Goal: Task Accomplishment & Management: Use online tool/utility

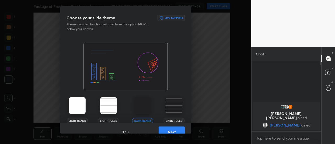
click at [169, 131] on button "Next" at bounding box center [171, 132] width 26 height 10
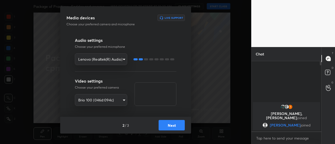
click at [169, 125] on button "Next" at bounding box center [171, 125] width 26 height 10
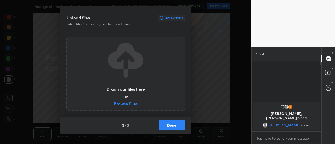
click at [170, 123] on button "Done" at bounding box center [171, 125] width 26 height 10
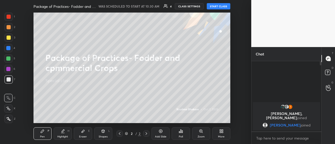
click at [219, 130] on icon at bounding box center [221, 131] width 4 height 4
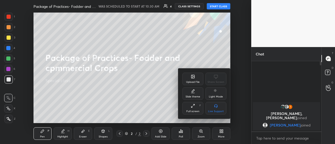
click at [193, 82] on div "Upload File" at bounding box center [193, 82] width 14 height 3
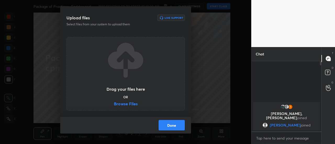
click at [132, 102] on label "Browse Files" at bounding box center [126, 104] width 24 height 5
click at [114, 102] on input "Browse Files" at bounding box center [114, 104] width 0 height 5
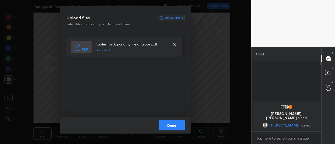
click at [174, 123] on button "Done" at bounding box center [171, 125] width 26 height 10
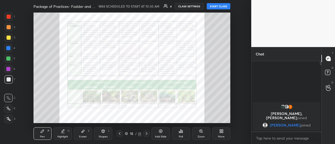
click at [220, 5] on button "START CLASS" at bounding box center [219, 6] width 24 height 6
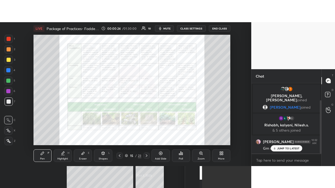
scroll to position [22, 0]
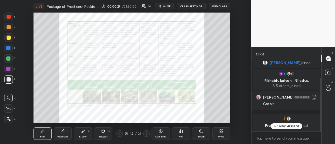
click at [220, 130] on icon at bounding box center [220, 130] width 1 height 1
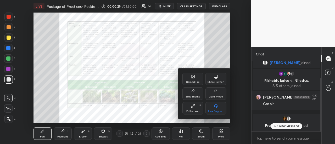
click at [194, 105] on icon at bounding box center [193, 106] width 4 height 4
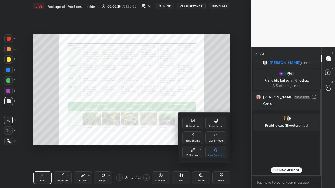
scroll to position [0, 0]
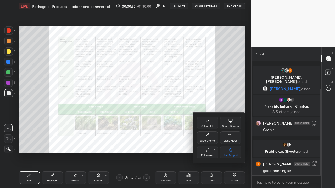
click at [233, 71] on div at bounding box center [167, 94] width 335 height 188
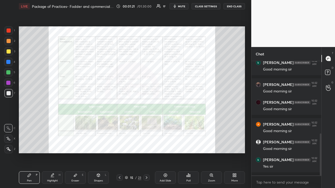
scroll to position [218, 0]
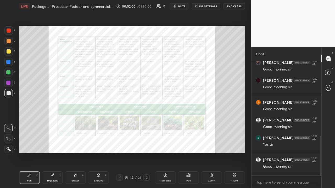
click at [9, 30] on div at bounding box center [9, 30] width 4 height 4
click at [11, 30] on div at bounding box center [8, 30] width 8 height 8
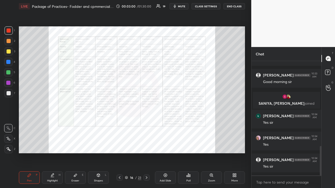
scroll to position [329, 0]
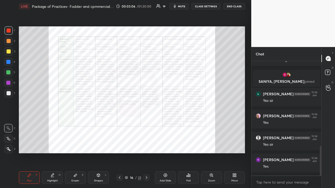
drag, startPoint x: 129, startPoint y: 157, endPoint x: 132, endPoint y: 158, distance: 3.1
click at [132, 144] on div "Setting up your live class Poll for secs No correct answer Start poll" at bounding box center [132, 90] width 230 height 155
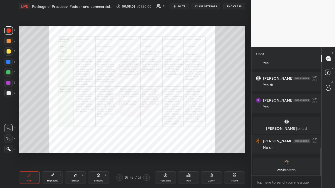
scroll to position [369, 0]
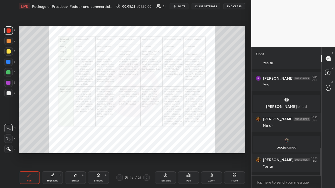
click at [144, 144] on div at bounding box center [146, 178] width 6 height 6
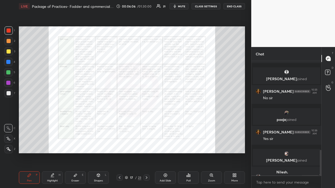
scroll to position [397, 0]
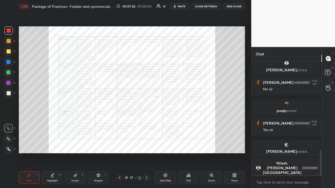
click at [145, 144] on icon at bounding box center [146, 178] width 4 height 4
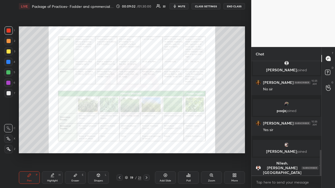
click at [188, 28] on div "Setting up your live class Poll for secs No correct answer Start poll" at bounding box center [132, 90] width 230 height 155
click at [154, 30] on div "Setting up your live class Poll for secs No correct answer Start poll" at bounding box center [132, 90] width 230 height 155
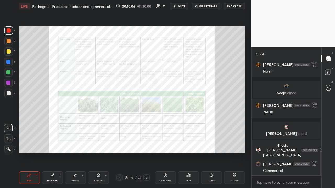
scroll to position [437, 0]
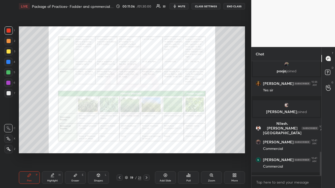
click at [146, 144] on icon at bounding box center [146, 178] width 4 height 4
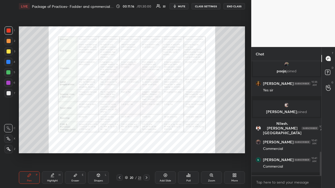
click at [118, 144] on icon at bounding box center [119, 178] width 4 height 4
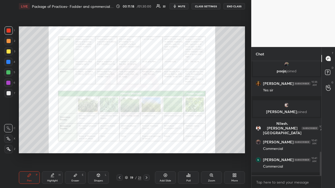
click at [147, 144] on icon at bounding box center [146, 178] width 4 height 4
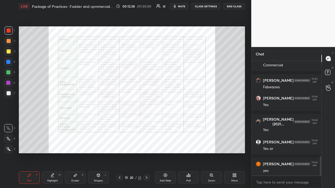
scroll to position [560, 0]
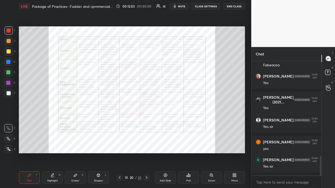
click at [118, 144] on icon at bounding box center [119, 178] width 4 height 4
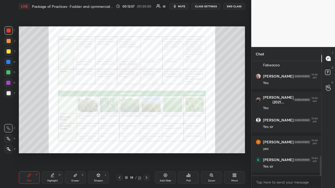
click at [146, 144] on icon at bounding box center [146, 178] width 4 height 4
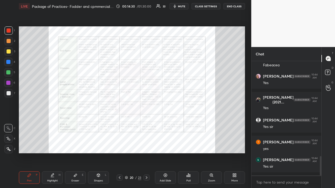
click at [4, 50] on div "1 2 3 4 5 6 7 R O A L C X Z Erase all C X Z" at bounding box center [8, 89] width 17 height 127
drag, startPoint x: 8, startPoint y: 51, endPoint x: 12, endPoint y: 53, distance: 4.6
click at [8, 51] on div at bounding box center [9, 51] width 4 height 4
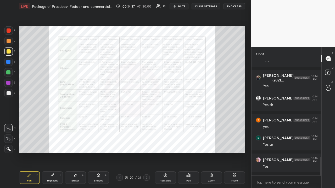
scroll to position [604, 0]
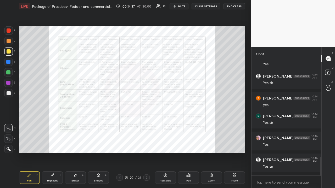
click at [8, 39] on div at bounding box center [9, 41] width 4 height 4
click at [8, 29] on div at bounding box center [9, 30] width 4 height 4
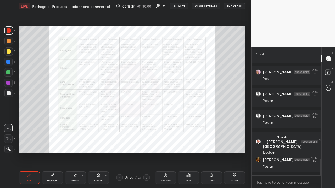
scroll to position [687, 0]
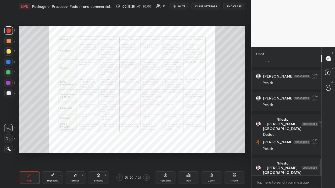
click at [145, 144] on icon at bounding box center [146, 178] width 4 height 4
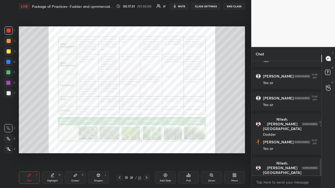
click at [147, 144] on icon at bounding box center [146, 178] width 4 height 4
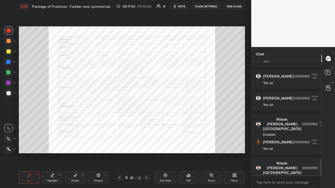
scroll to position [709, 0]
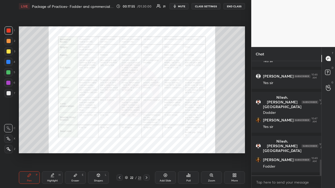
click at [147, 144] on icon at bounding box center [146, 178] width 4 height 4
click at [118, 144] on icon at bounding box center [119, 178] width 4 height 4
click at [120, 144] on icon at bounding box center [119, 178] width 4 height 4
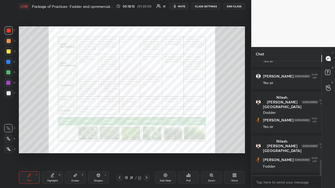
click at [119, 144] on icon at bounding box center [120, 177] width 2 height 3
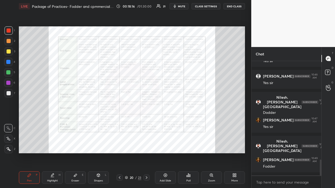
click at [146, 144] on icon at bounding box center [146, 178] width 4 height 4
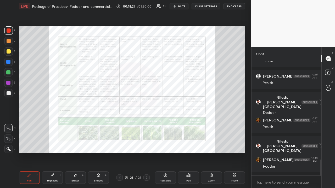
click at [146, 144] on icon at bounding box center [146, 178] width 4 height 4
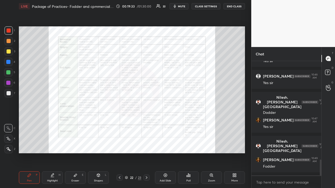
click at [147, 144] on icon at bounding box center [146, 178] width 4 height 4
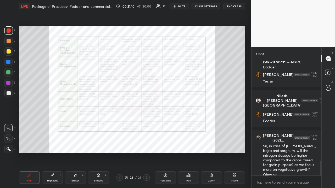
scroll to position [760, 0]
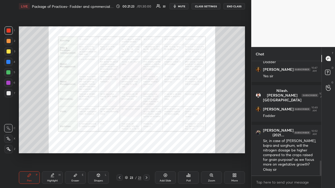
click at [118, 144] on icon at bounding box center [119, 178] width 4 height 4
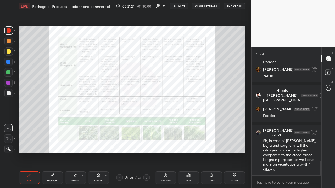
click at [118, 144] on icon at bounding box center [119, 178] width 4 height 4
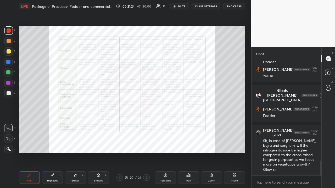
click at [119, 144] on icon at bounding box center [119, 178] width 4 height 4
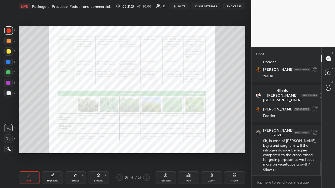
click at [146, 144] on div at bounding box center [146, 178] width 6 height 6
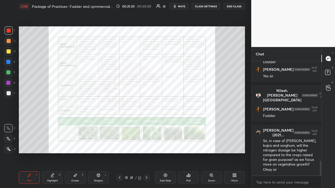
click at [146, 144] on icon at bounding box center [146, 178] width 4 height 4
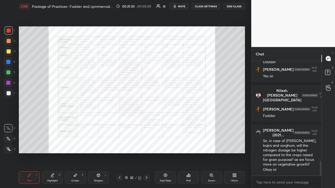
click at [147, 144] on icon at bounding box center [146, 178] width 4 height 4
click at [146, 144] on icon at bounding box center [146, 178] width 4 height 4
click at [167, 144] on div "Add Slide" at bounding box center [165, 177] width 21 height 13
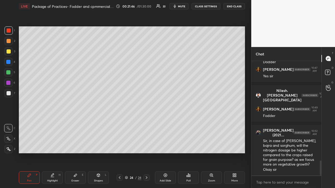
drag, startPoint x: 119, startPoint y: 179, endPoint x: 118, endPoint y: 177, distance: 2.8
click at [119, 144] on icon at bounding box center [119, 178] width 4 height 4
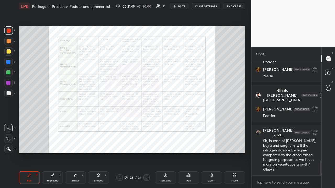
click at [146, 144] on icon at bounding box center [146, 178] width 4 height 4
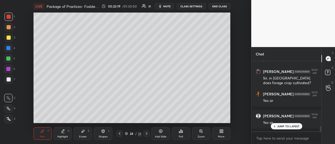
scroll to position [914, 0]
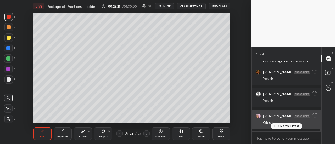
drag, startPoint x: 275, startPoint y: 124, endPoint x: 273, endPoint y: 127, distance: 3.5
click at [275, 125] on div "JUMP TO LATEST" at bounding box center [285, 126] width 31 height 6
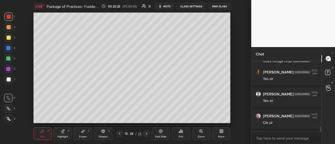
click at [222, 5] on button "END CLASS" at bounding box center [219, 6] width 21 height 6
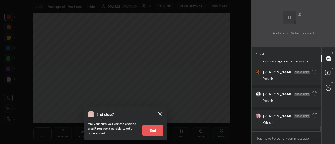
click at [156, 132] on button "End" at bounding box center [152, 130] width 21 height 10
type textarea "x"
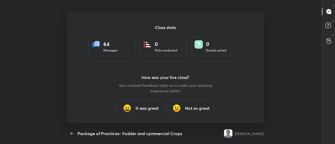
scroll to position [26029, 25829]
click at [143, 111] on h3 "It was great" at bounding box center [146, 108] width 23 height 6
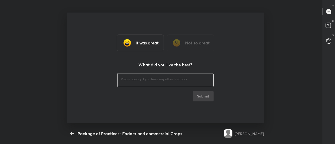
click at [135, 78] on textarea at bounding box center [165, 79] width 89 height 5
type textarea "Thanks"
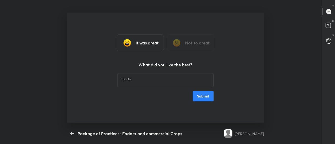
click at [205, 94] on button "Submit" at bounding box center [202, 96] width 21 height 10
